Goal: Information Seeking & Learning: Find specific fact

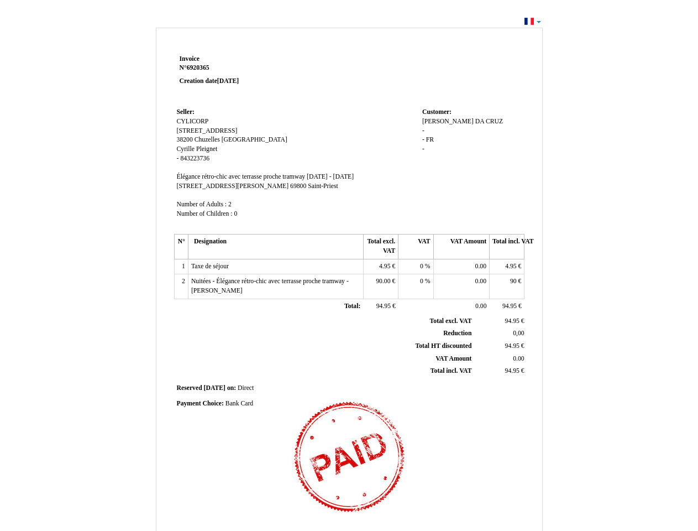
click at [190, 59] on span "Invoice" at bounding box center [190, 58] width 20 height 7
click at [200, 67] on span "6920365" at bounding box center [198, 67] width 23 height 7
click at [186, 112] on span "Seller:" at bounding box center [186, 111] width 18 height 7
click at [193, 121] on span "CYLICORP" at bounding box center [193, 121] width 32 height 7
click at [205, 130] on span "[STREET_ADDRESS]" at bounding box center [207, 130] width 61 height 7
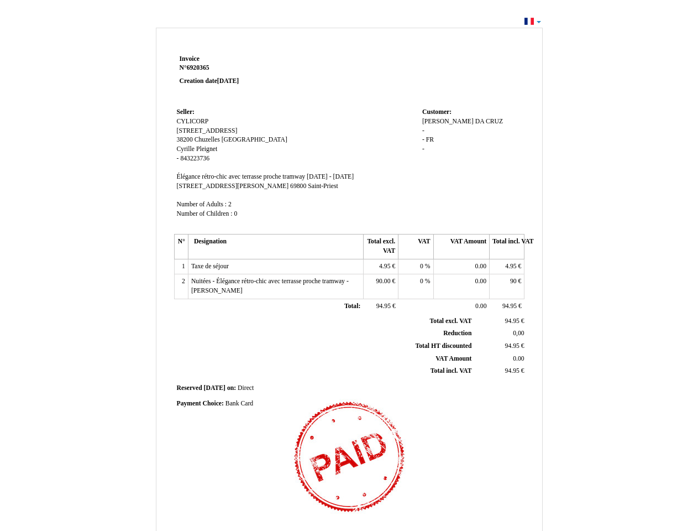
click at [186, 139] on span "38200" at bounding box center [185, 139] width 16 height 7
click at [208, 139] on span "Chuzelles" at bounding box center [207, 139] width 25 height 7
click at [230, 139] on span "[GEOGRAPHIC_DATA]" at bounding box center [255, 139] width 66 height 7
click at [186, 149] on span "Cyrille" at bounding box center [186, 148] width 18 height 7
click at [207, 149] on span "Pleignet" at bounding box center [206, 148] width 21 height 7
